Goal: Information Seeking & Learning: Learn about a topic

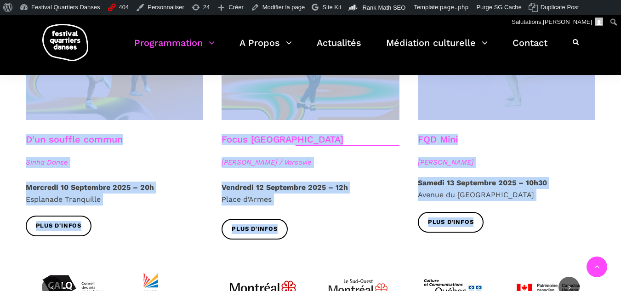
click at [355, 187] on p "Vendredi 12 Septembre 2025 – 12h Place d’Armes" at bounding box center [311, 193] width 178 height 23
click at [374, 182] on p "Vendredi 12 Septembre 2025 – 12h Place d’Armes" at bounding box center [311, 193] width 178 height 23
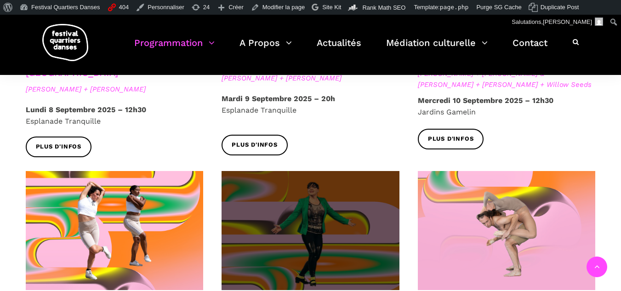
scroll to position [966, 0]
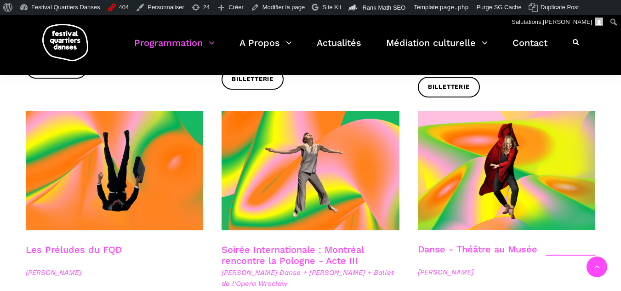
scroll to position [1012, 0]
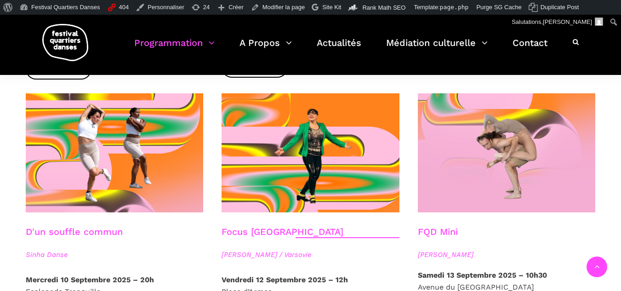
scroll to position [1012, 0]
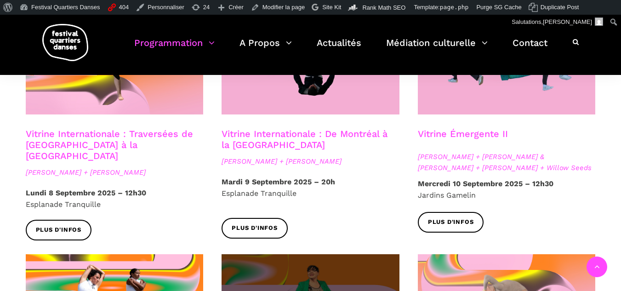
scroll to position [828, 0]
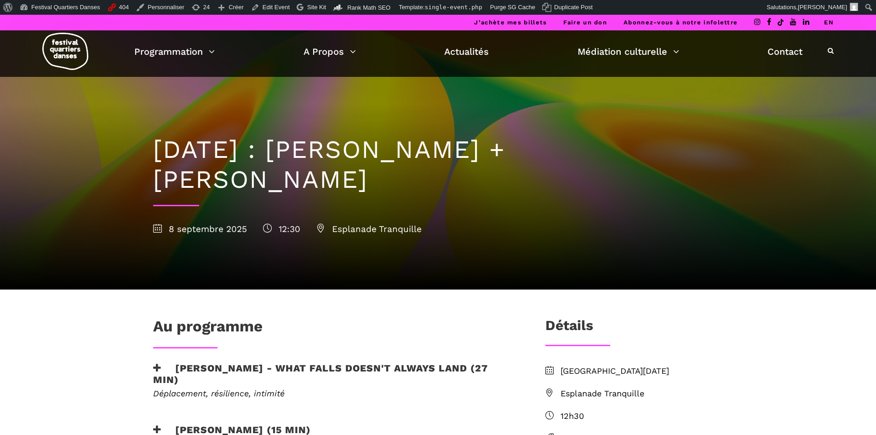
click at [832, 23] on link "EN" at bounding box center [829, 22] width 10 height 7
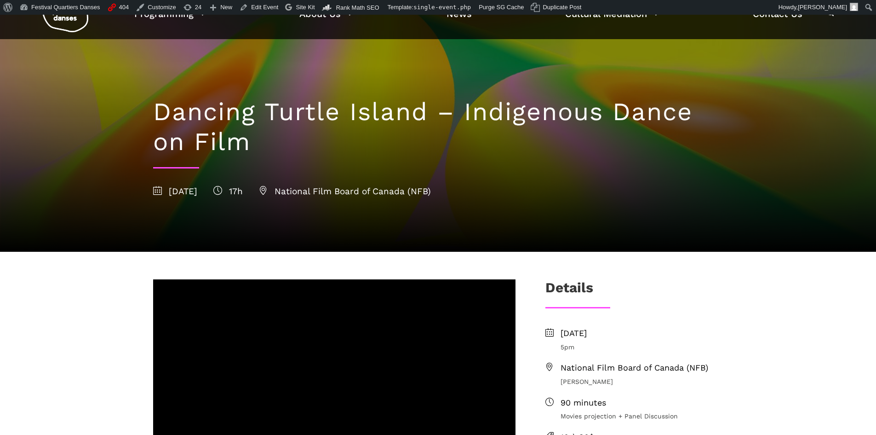
scroll to position [92, 0]
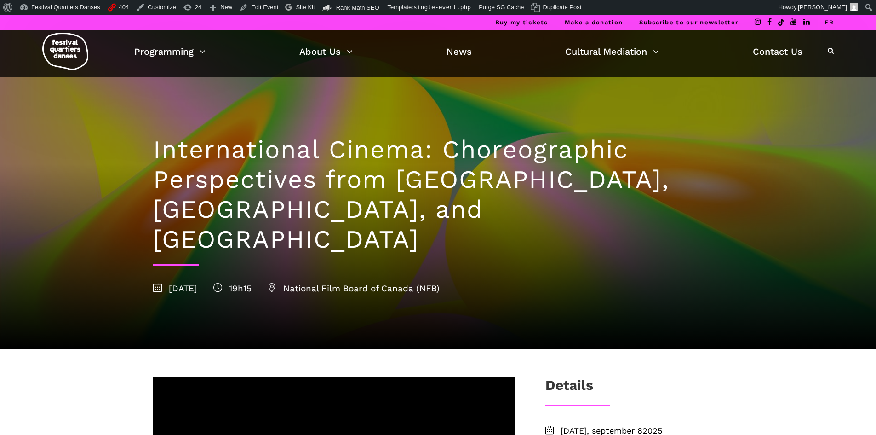
click at [114, 18] on div "Buy my tickets Make a donation Subscribe to our newsletter FR" at bounding box center [438, 23] width 876 height 16
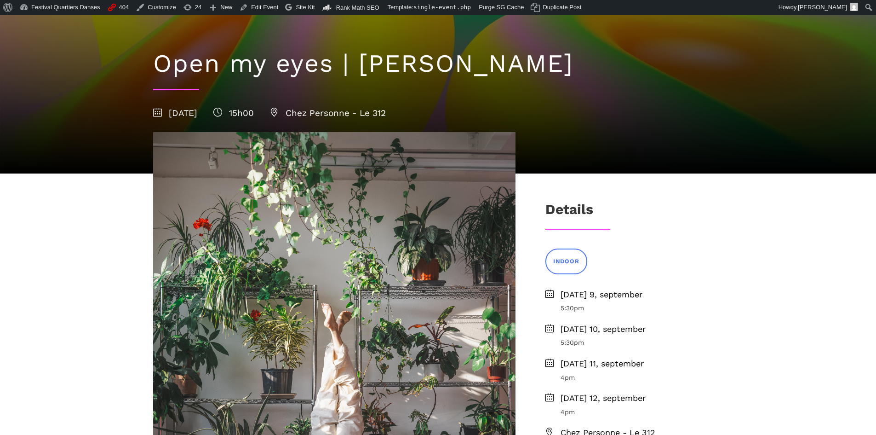
scroll to position [92, 0]
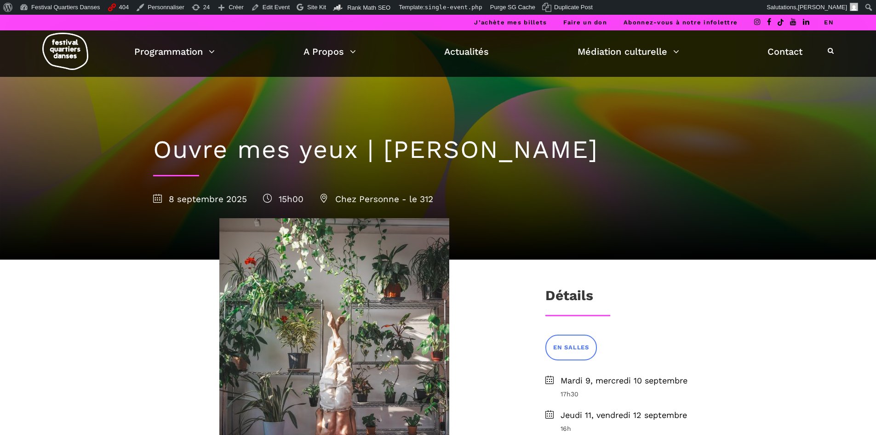
click at [825, 18] on li "EN" at bounding box center [829, 23] width 10 height 16
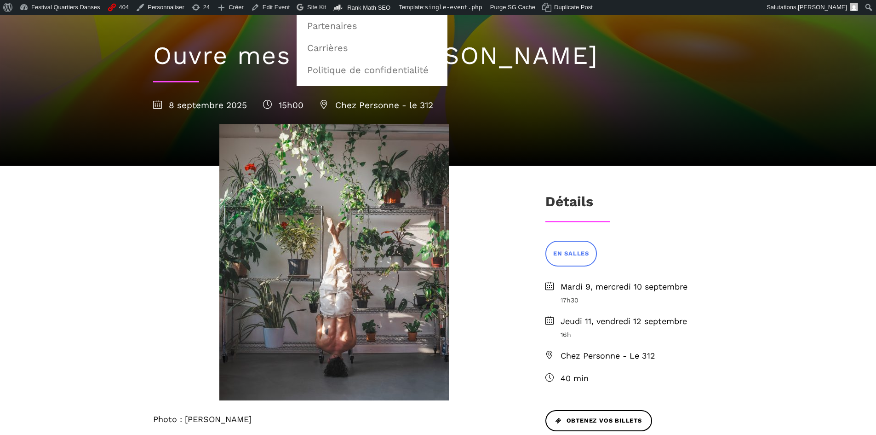
scroll to position [184, 0]
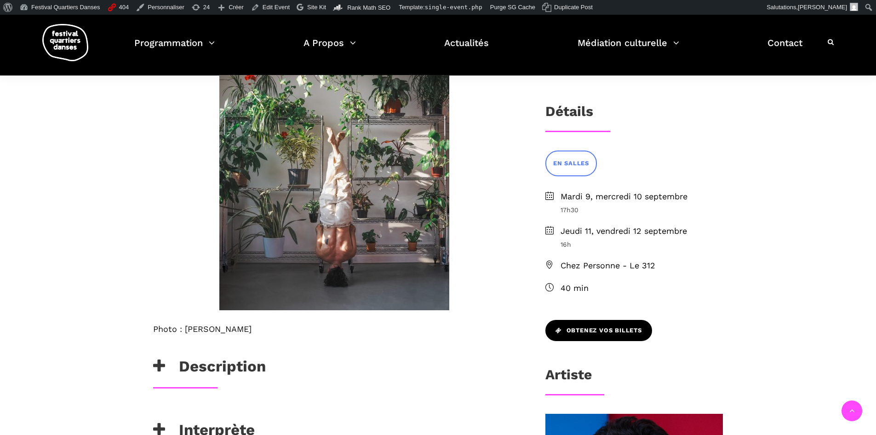
click at [586, 331] on span "Obtenez vos billets" at bounding box center [599, 331] width 86 height 10
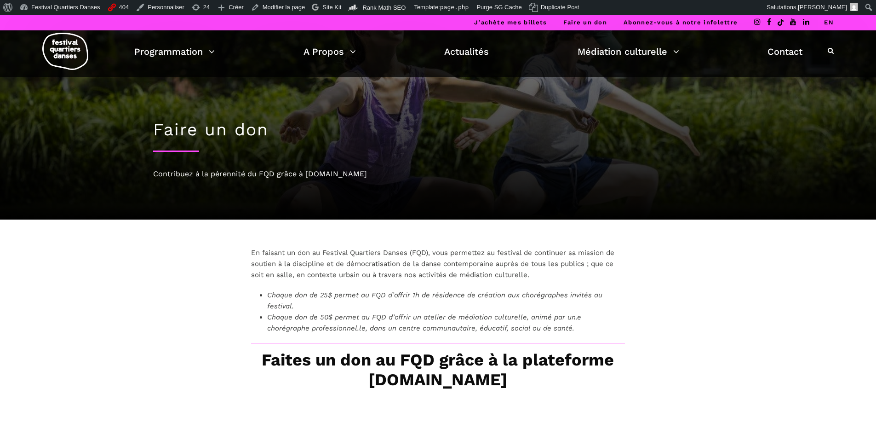
click at [825, 20] on link "EN" at bounding box center [829, 22] width 10 height 7
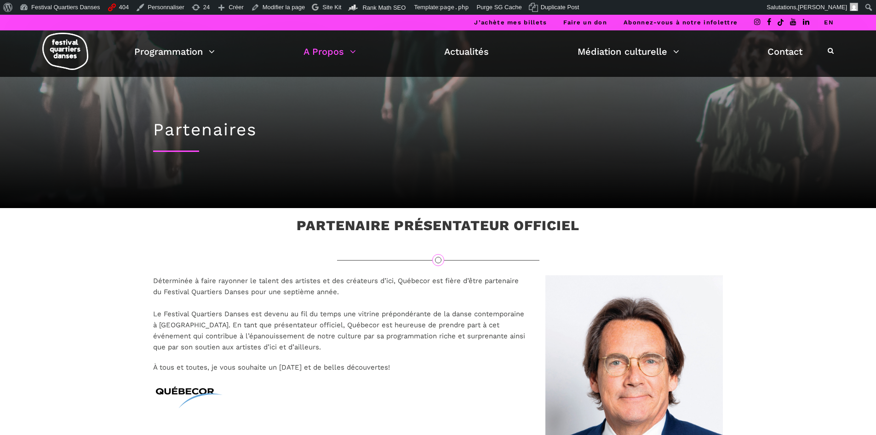
click at [830, 22] on link "EN" at bounding box center [829, 22] width 10 height 7
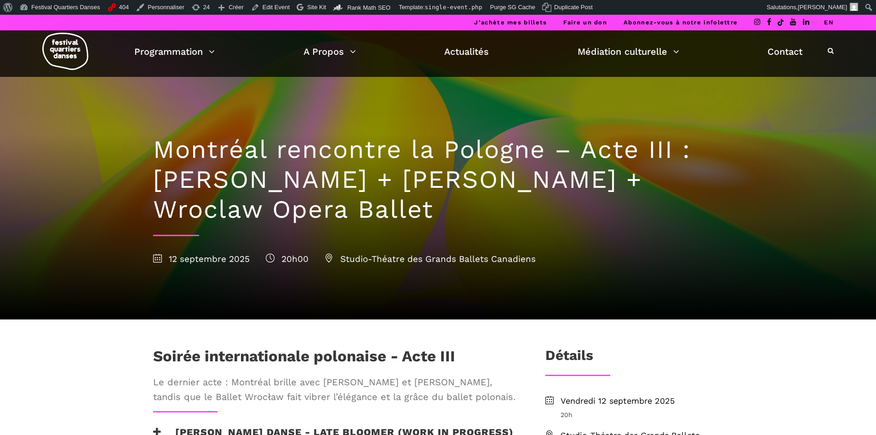
click at [826, 23] on link "EN" at bounding box center [829, 22] width 10 height 7
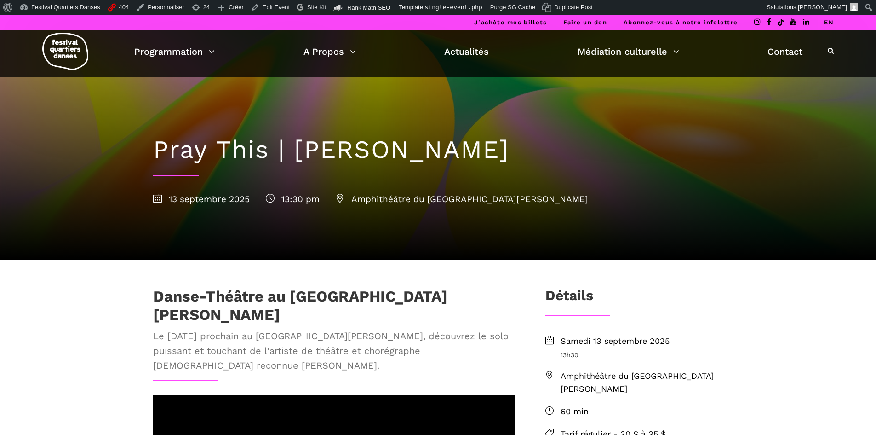
click at [828, 22] on link "EN" at bounding box center [829, 22] width 10 height 7
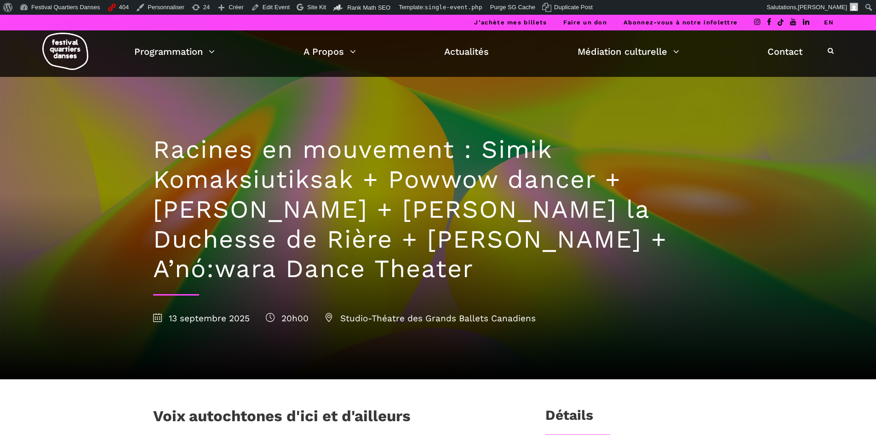
click at [829, 29] on li "EN" at bounding box center [829, 23] width 10 height 16
click at [829, 21] on link "EN" at bounding box center [829, 22] width 10 height 7
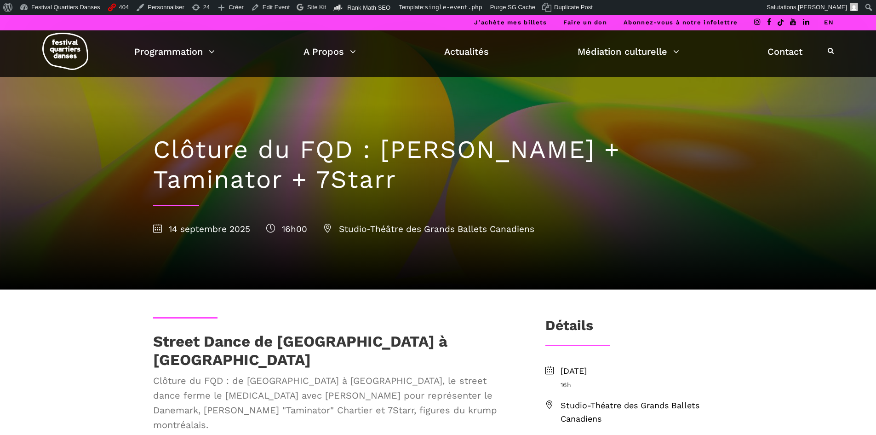
click at [826, 23] on link "EN" at bounding box center [829, 22] width 10 height 7
